Goal: Find specific page/section: Find specific page/section

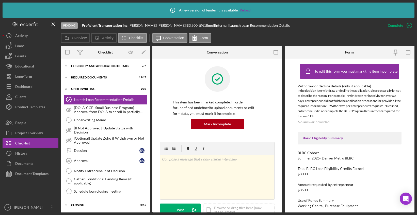
scroll to position [396, 0]
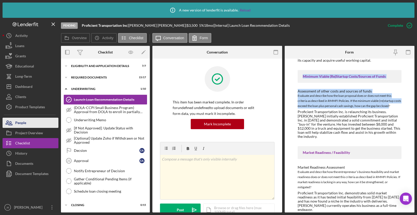
click at [35, 126] on button "People" at bounding box center [31, 122] width 56 height 10
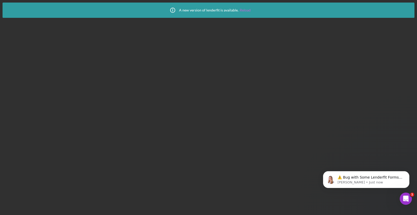
click at [247, 10] on link "Reload" at bounding box center [245, 10] width 11 height 4
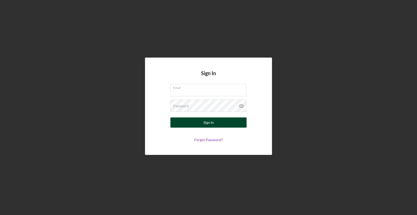
type input "johnbellamy@rmmfi.org"
click at [216, 125] on button "Sign In" at bounding box center [209, 122] width 76 height 10
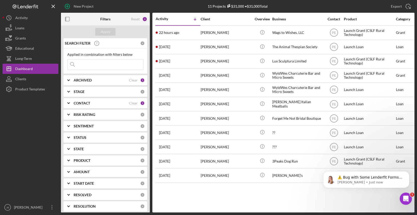
click at [90, 102] on b "CONTACT" at bounding box center [82, 103] width 17 height 4
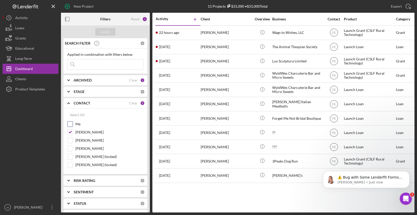
click at [70, 122] on input "Me" at bounding box center [70, 123] width 5 height 5
checkbox input "true"
click at [70, 132] on input "[PERSON_NAME]" at bounding box center [70, 131] width 5 height 5
checkbox input "false"
click at [114, 32] on button "Apply" at bounding box center [105, 32] width 20 height 8
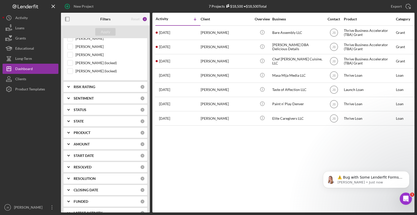
scroll to position [95, 0]
click at [105, 133] on div "PRODUCT" at bounding box center [107, 131] width 67 height 4
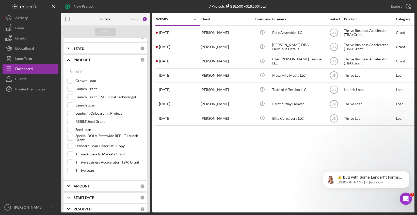
scroll to position [169, 0]
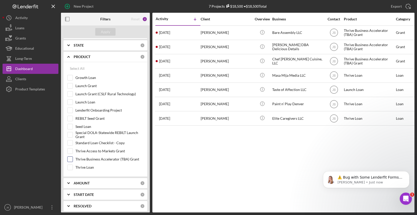
click at [71, 159] on input "Thrive Business Accelerator (TBA) Grant" at bounding box center [70, 158] width 5 height 5
checkbox input "true"
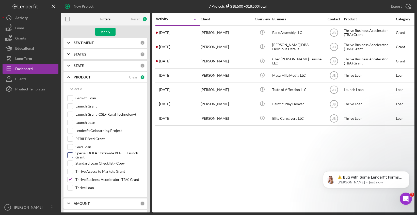
scroll to position [149, 0]
click at [71, 123] on input "Launch Loan" at bounding box center [70, 122] width 5 height 5
checkbox input "true"
click at [71, 148] on input "Seed Loan" at bounding box center [70, 146] width 5 height 5
checkbox input "true"
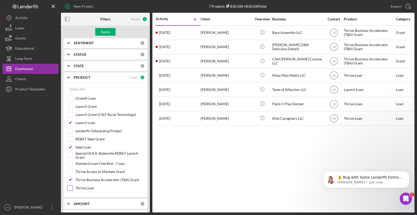
click at [72, 187] on input "Thrive Loan" at bounding box center [70, 187] width 5 height 5
checkbox input "true"
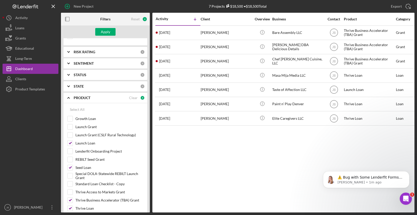
scroll to position [120, 0]
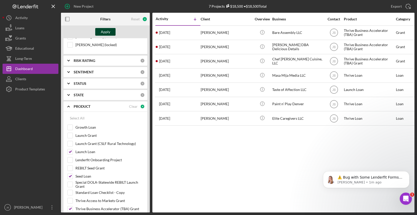
click at [112, 32] on button "Apply" at bounding box center [105, 32] width 20 height 8
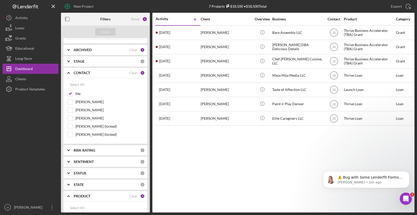
scroll to position [0, 0]
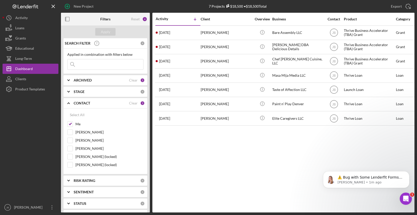
click at [92, 92] on div "STAGE" at bounding box center [107, 91] width 67 height 4
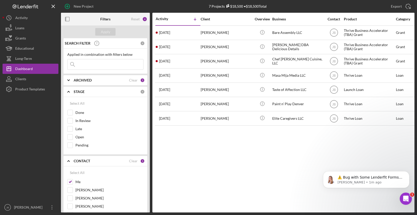
click at [88, 81] on b "ARCHIVED" at bounding box center [83, 80] width 18 height 4
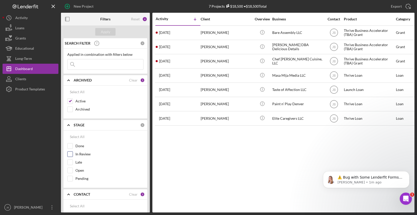
click at [72, 154] on input "In Review" at bounding box center [70, 153] width 5 height 5
click at [110, 31] on button "Apply" at bounding box center [105, 32] width 20 height 8
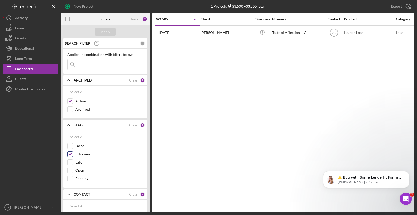
click at [70, 155] on input "In Review" at bounding box center [70, 153] width 5 height 5
checkbox input "false"
click at [110, 32] on button "Apply" at bounding box center [105, 32] width 20 height 8
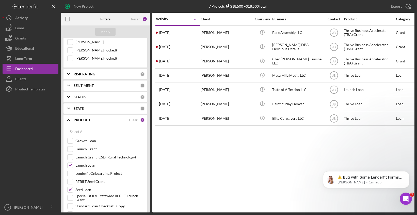
scroll to position [200, 0]
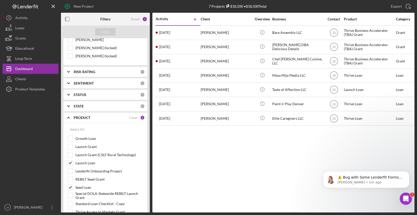
click at [130, 106] on div "STATE" at bounding box center [107, 106] width 67 height 4
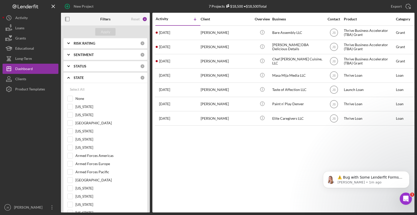
scroll to position [216, 0]
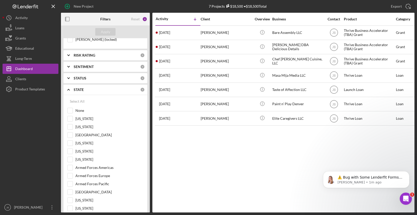
click at [116, 92] on div "STATE 0" at bounding box center [109, 89] width 71 height 10
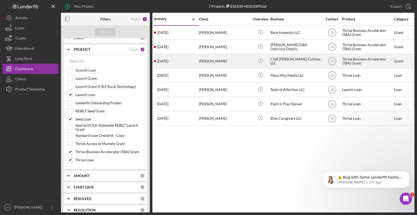
scroll to position [0, 0]
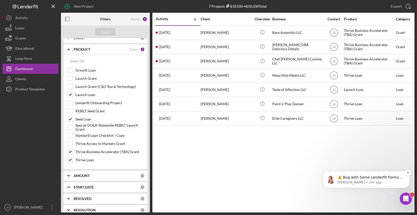
click at [361, 177] on p "⚠️ Bug with Some Lenderfit Forms Our third-party form provider is experiencing …" at bounding box center [371, 177] width 66 height 5
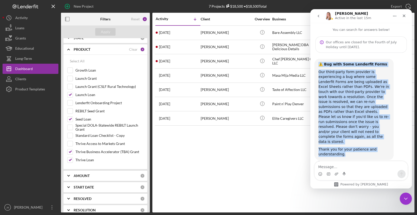
drag, startPoint x: 319, startPoint y: 65, endPoint x: 354, endPoint y: 144, distance: 86.5
click at [354, 145] on div "⚠️ Bug with Some Lenderfit Forms Our third-party form provider is experiencing …" at bounding box center [354, 109] width 71 height 95
copy div "⚠️ Bug with Some Lenderfit Forms Our third-party form provider is experiencing …"
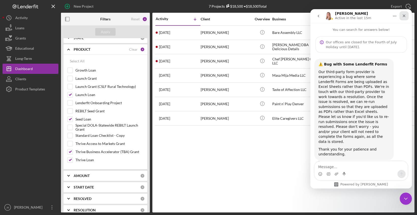
click at [403, 16] on icon "Close" at bounding box center [404, 16] width 4 height 4
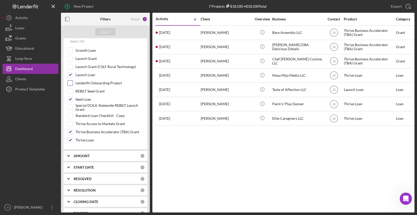
scroll to position [309, 0]
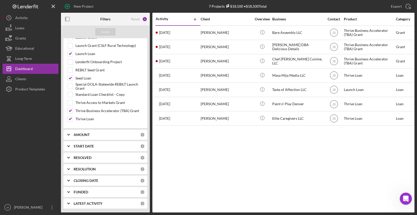
click at [97, 135] on div "AMOUNT" at bounding box center [107, 134] width 67 height 4
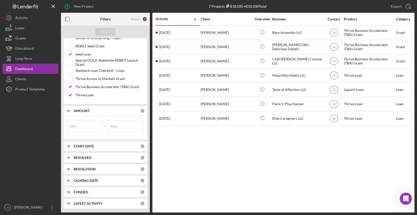
click at [97, 147] on div "START DATE" at bounding box center [107, 146] width 67 height 4
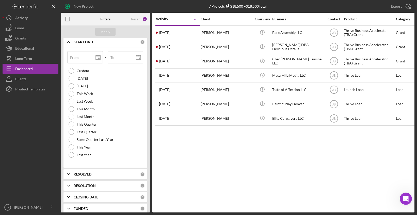
scroll to position [453, 0]
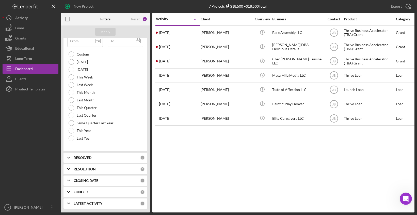
click at [94, 160] on div "RESOLVED 0" at bounding box center [109, 157] width 71 height 10
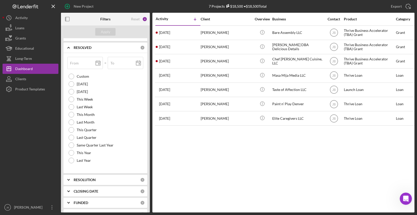
scroll to position [573, 0]
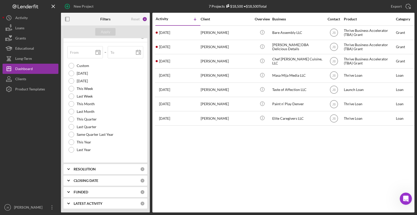
click at [91, 171] on div "RESOLUTION 0" at bounding box center [109, 168] width 71 height 5
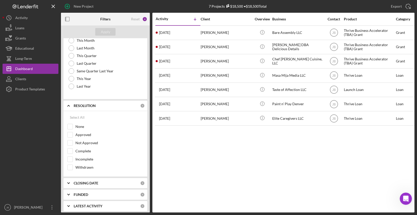
scroll to position [639, 0]
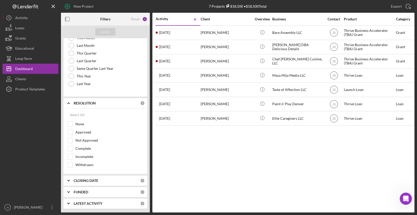
click at [89, 182] on b "CLOSING DATE" at bounding box center [86, 180] width 25 height 4
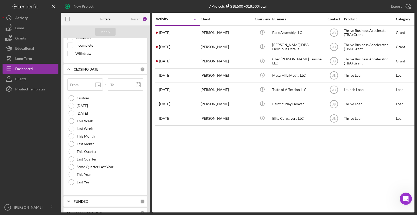
scroll to position [760, 0]
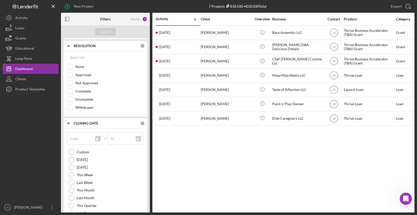
click at [70, 123] on icon "Icon/Expander" at bounding box center [68, 123] width 13 height 13
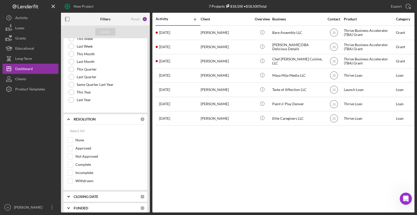
click at [70, 118] on icon "Icon/Expander" at bounding box center [68, 119] width 13 height 13
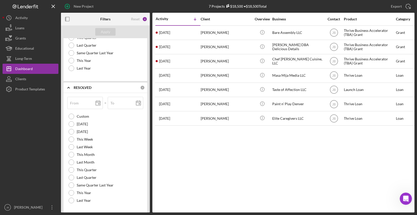
click at [69, 87] on polyline at bounding box center [69, 87] width 2 height 1
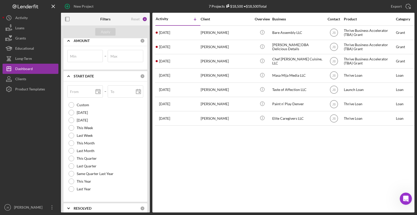
click at [69, 76] on polyline at bounding box center [69, 75] width 2 height 1
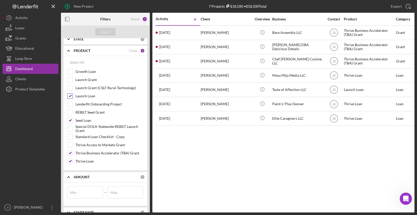
scroll to position [266, 0]
click at [70, 72] on input "Growth Loan" at bounding box center [70, 72] width 5 height 5
checkbox input "true"
click at [109, 29] on div "Apply" at bounding box center [105, 32] width 9 height 8
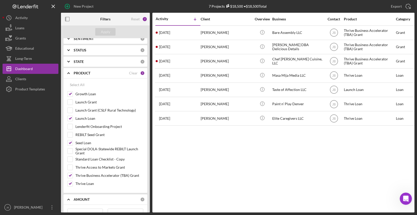
scroll to position [242, 0]
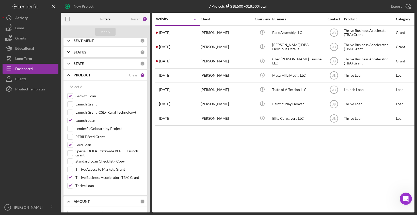
click at [69, 73] on icon "Icon/Expander" at bounding box center [68, 75] width 13 height 13
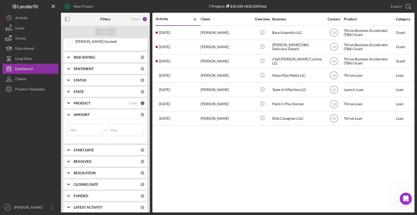
scroll to position [213, 0]
click at [93, 80] on div "STATUS" at bounding box center [107, 81] width 67 height 4
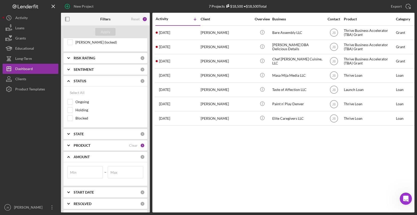
click at [70, 82] on icon "Icon/Expander" at bounding box center [68, 80] width 13 height 13
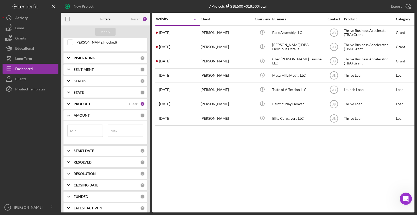
click at [78, 95] on div "STATE 0" at bounding box center [109, 92] width 71 height 10
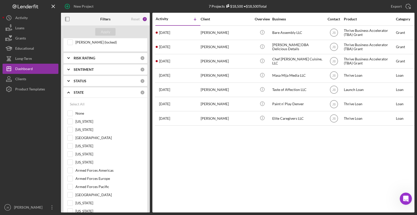
click at [69, 92] on polyline at bounding box center [69, 92] width 2 height 1
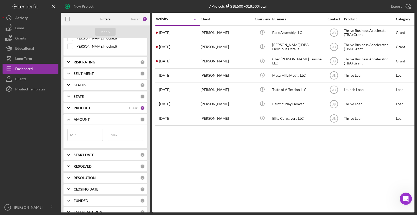
scroll to position [209, 0]
click at [69, 119] on icon "Icon/Expander" at bounding box center [68, 119] width 13 height 13
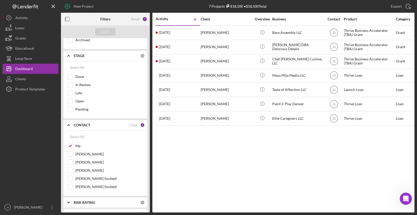
scroll to position [68, 0]
click at [69, 126] on polyline at bounding box center [69, 125] width 2 height 1
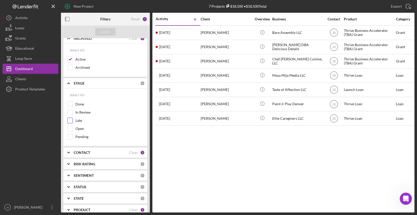
scroll to position [41, 0]
click at [70, 137] on input "Pending" at bounding box center [70, 137] width 5 height 5
click at [108, 30] on div "Apply" at bounding box center [105, 32] width 9 height 8
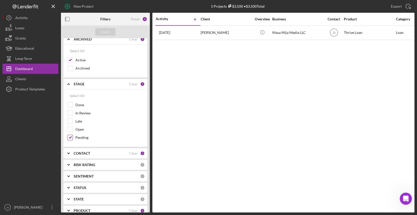
click at [71, 137] on input "Pending" at bounding box center [70, 137] width 5 height 5
checkbox input "false"
click at [71, 129] on input "Open" at bounding box center [70, 129] width 5 height 5
click at [108, 32] on div "Apply" at bounding box center [105, 32] width 9 height 8
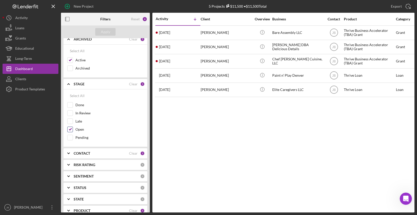
click at [71, 129] on input "Open" at bounding box center [70, 129] width 5 height 5
checkbox input "false"
click at [110, 31] on button "Apply" at bounding box center [105, 32] width 20 height 8
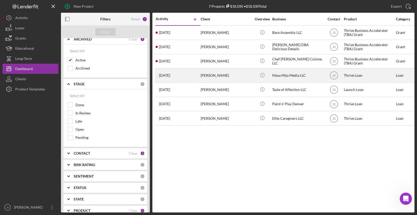
click at [216, 76] on div "Daliah Torrez" at bounding box center [226, 75] width 51 height 13
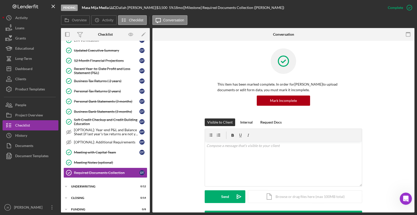
scroll to position [97, 0]
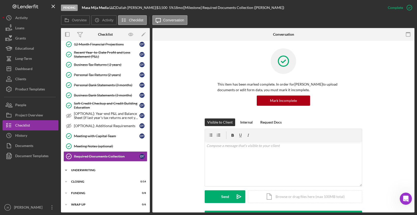
click at [85, 169] on div "UNDERWRITING" at bounding box center [107, 169] width 72 height 3
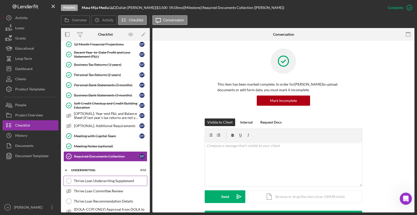
click at [86, 181] on div "Thrive Loan Underwriting Supplement" at bounding box center [110, 180] width 73 height 4
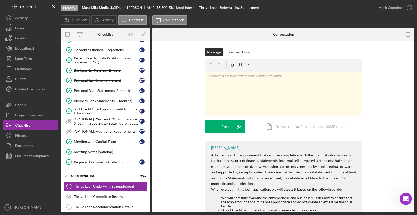
scroll to position [91, 0]
